Goal: Task Accomplishment & Management: Manage account settings

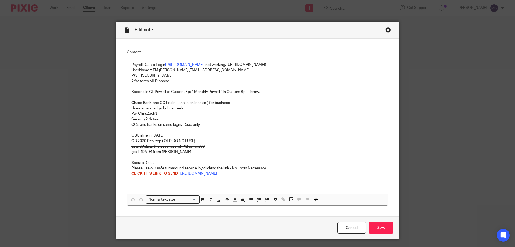
click at [386, 28] on div "Close this dialog window" at bounding box center [388, 29] width 5 height 5
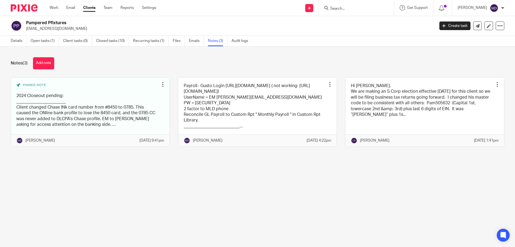
click at [342, 10] on input "Search" at bounding box center [354, 8] width 48 height 5
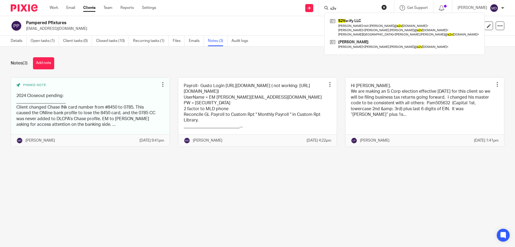
type input "s2v"
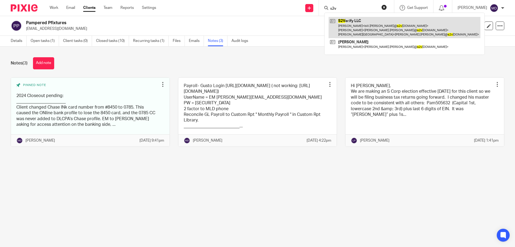
click at [348, 20] on link at bounding box center [405, 27] width 152 height 21
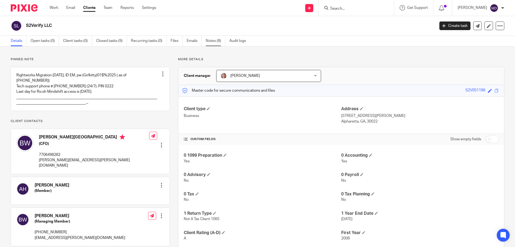
click at [211, 40] on link "Notes (8)" at bounding box center [216, 41] width 20 height 10
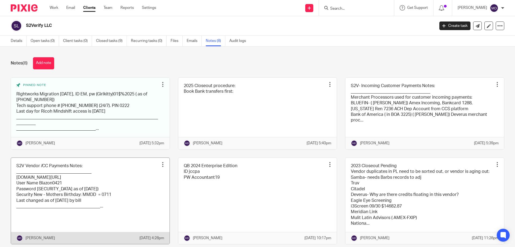
click at [72, 198] on link at bounding box center [90, 200] width 159 height 86
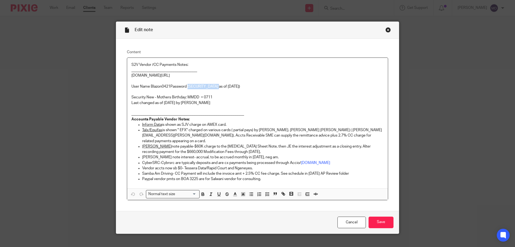
drag, startPoint x: 219, startPoint y: 85, endPoint x: 187, endPoint y: 85, distance: 31.7
click at [187, 85] on p "[DOMAIN_NAME][URL] User Name Blazon0421 Password [SECURITY_DATA] as of [DATE])" at bounding box center [257, 81] width 252 height 16
copy p "Summertime2025!("
